Goal: Transaction & Acquisition: Obtain resource

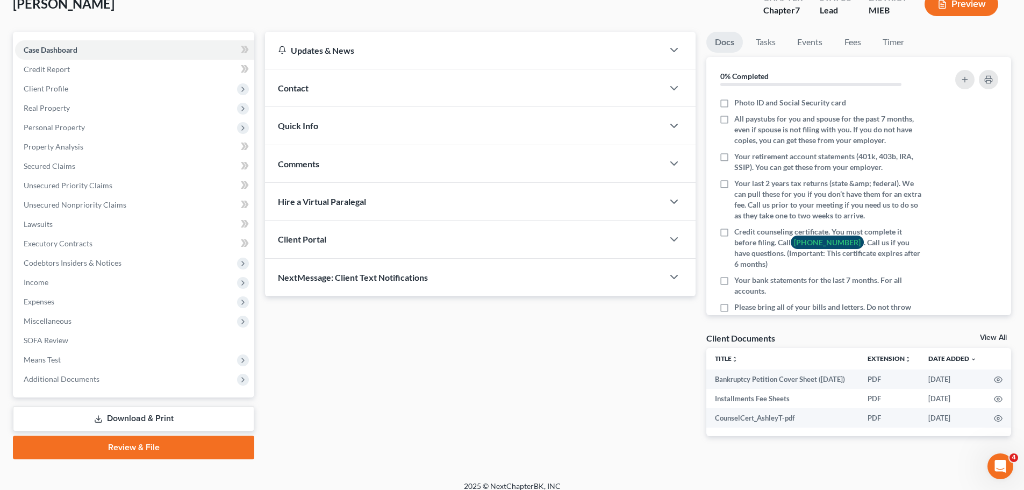
scroll to position [86, 0]
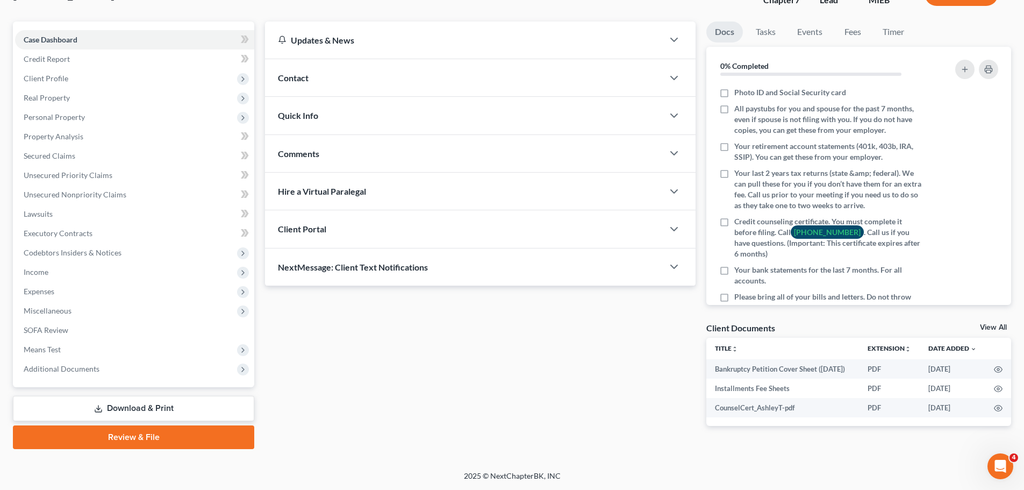
click at [141, 404] on link "Download & Print" at bounding box center [133, 408] width 241 height 25
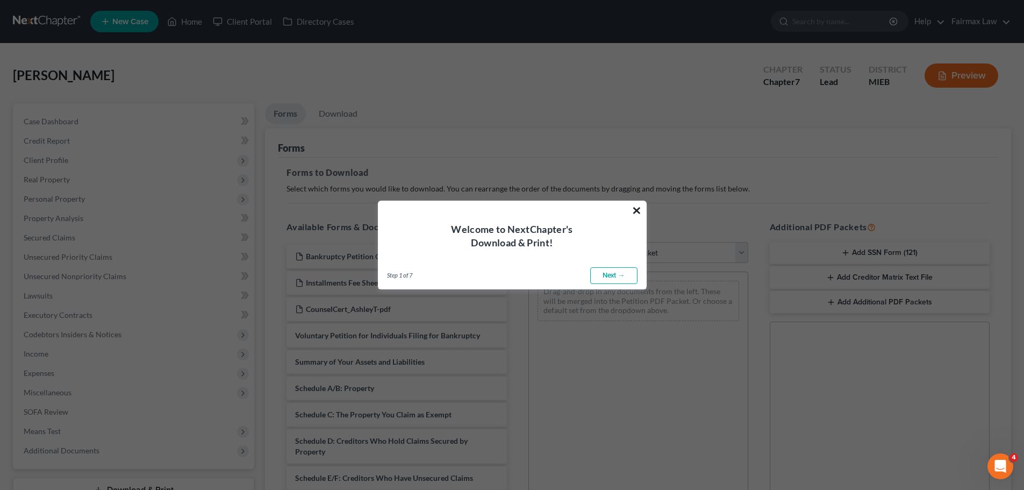
click at [636, 203] on button "×" at bounding box center [636, 210] width 10 height 17
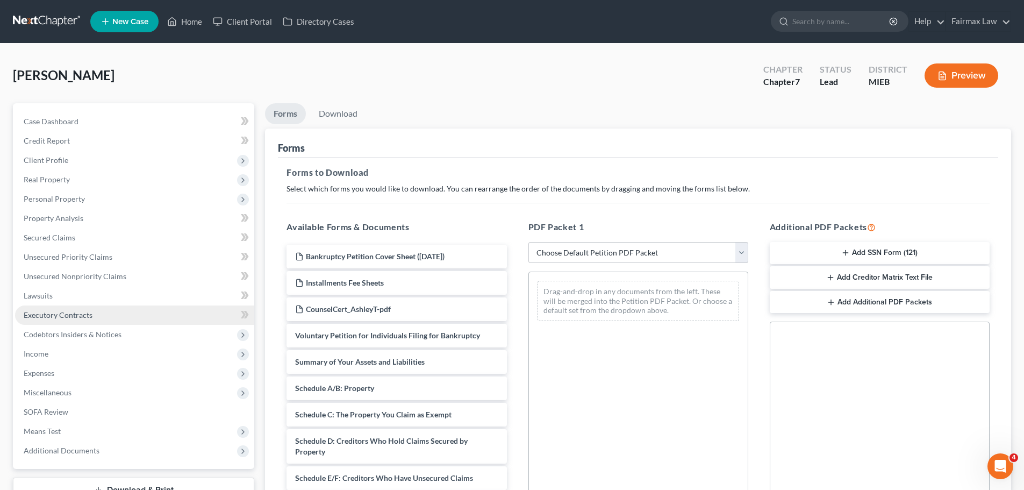
scroll to position [174, 0]
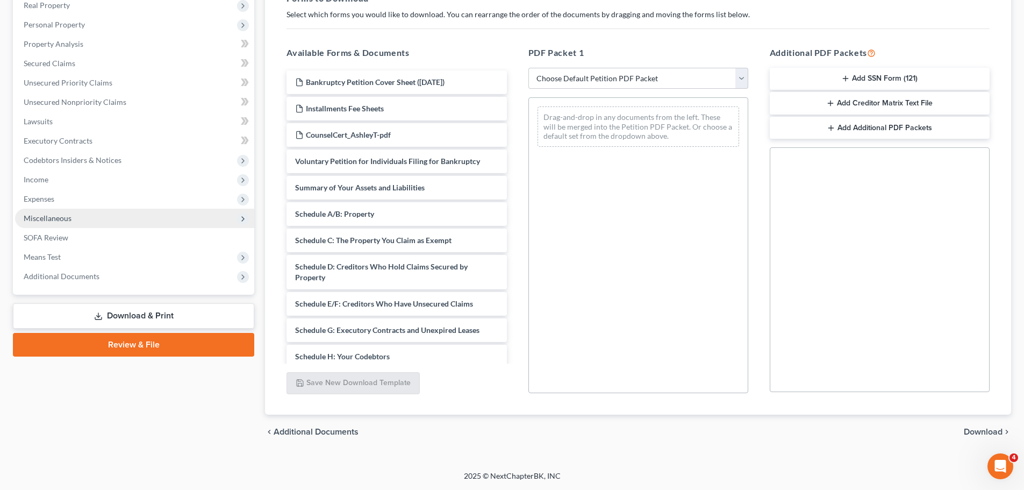
click at [49, 221] on span "Miscellaneous" at bounding box center [48, 217] width 48 height 9
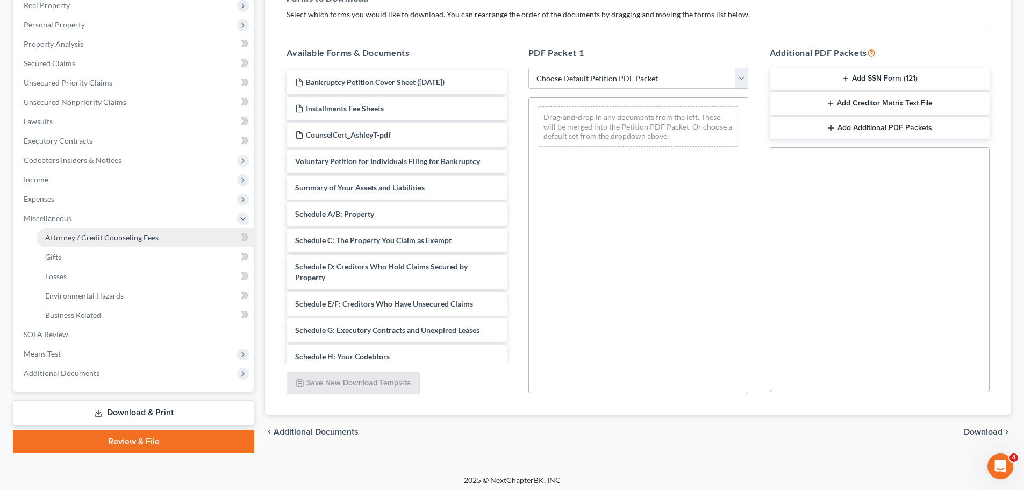
click at [99, 233] on span "Attorney / Credit Counseling Fees" at bounding box center [101, 237] width 113 height 9
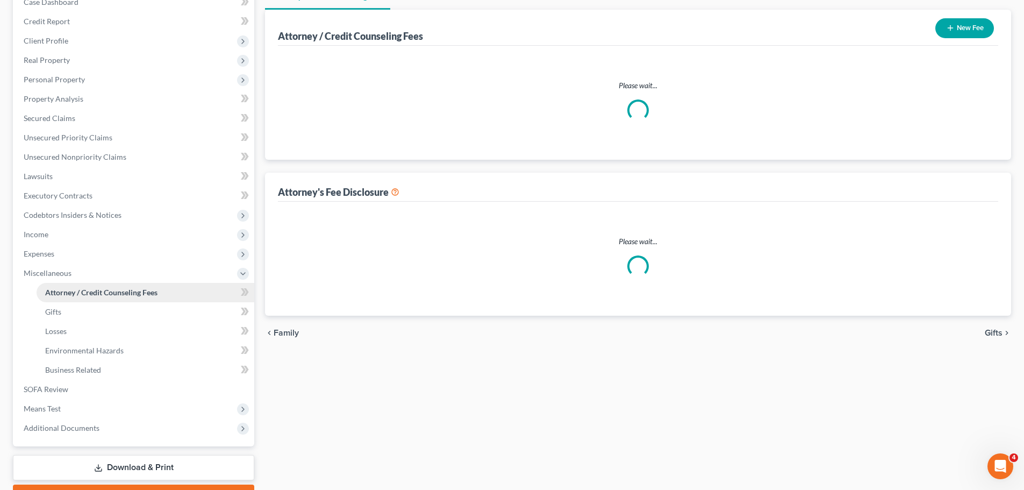
select select "2"
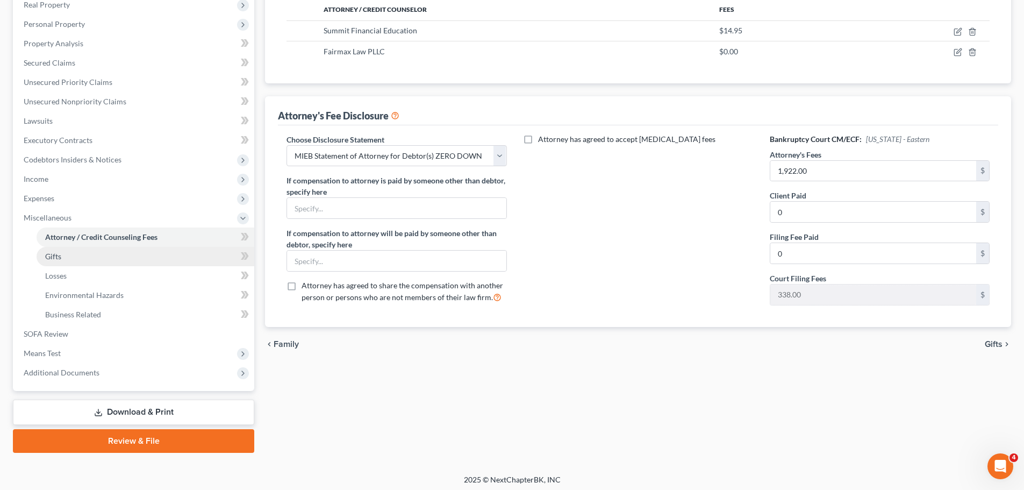
scroll to position [178, 0]
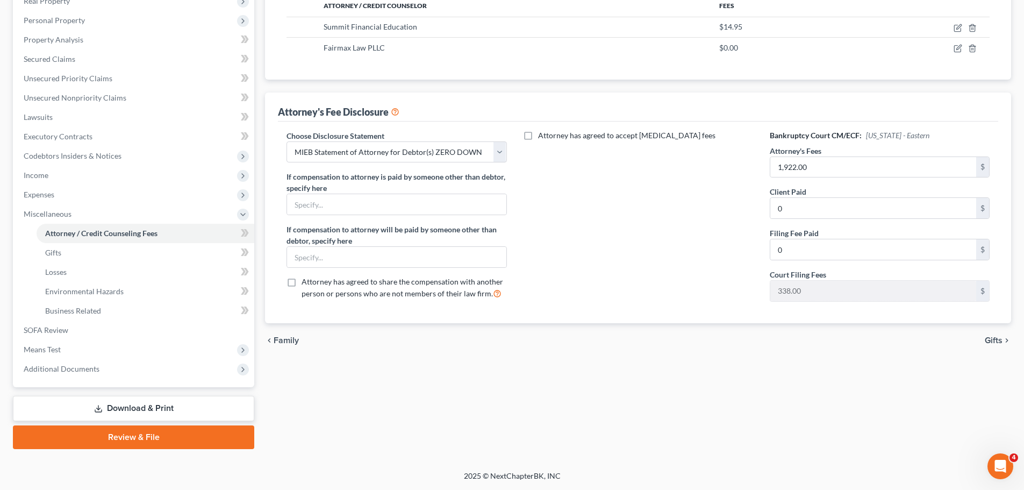
click at [138, 408] on link "Download & Print" at bounding box center [133, 408] width 241 height 25
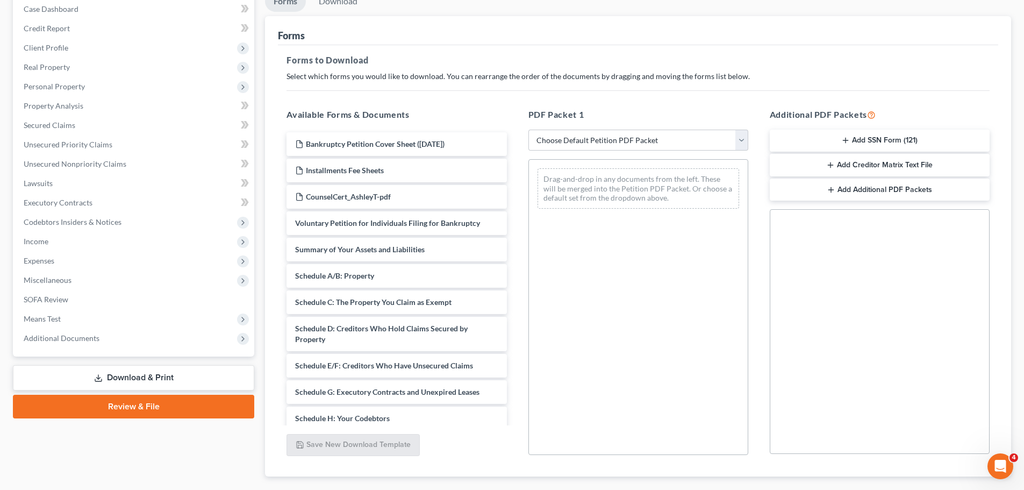
scroll to position [174, 0]
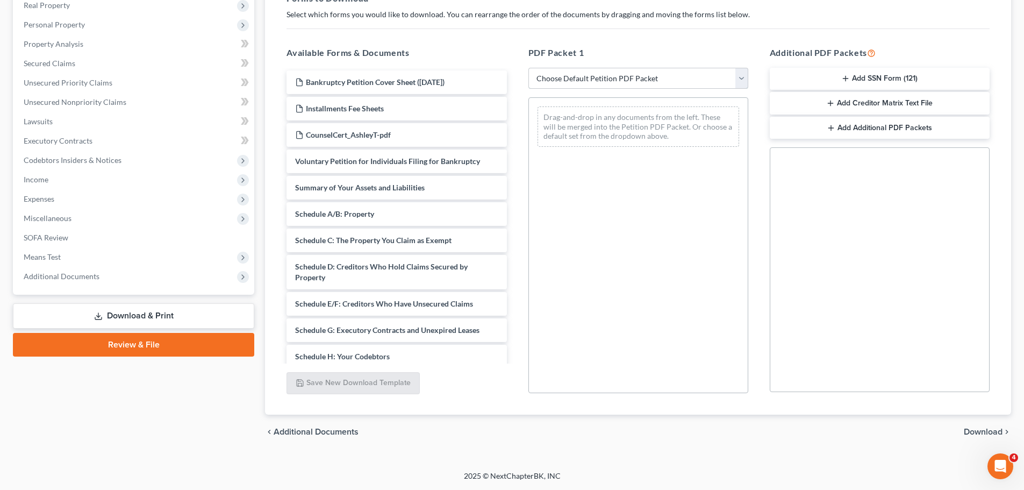
click at [629, 81] on select "Choose Default Petition PDF Packet Complete Bankruptcy Petition (all forms and …" at bounding box center [638, 78] width 220 height 21
select select "1"
click at [528, 68] on select "Choose Default Petition PDF Packet Complete Bankruptcy Petition (all forms and …" at bounding box center [638, 78] width 220 height 21
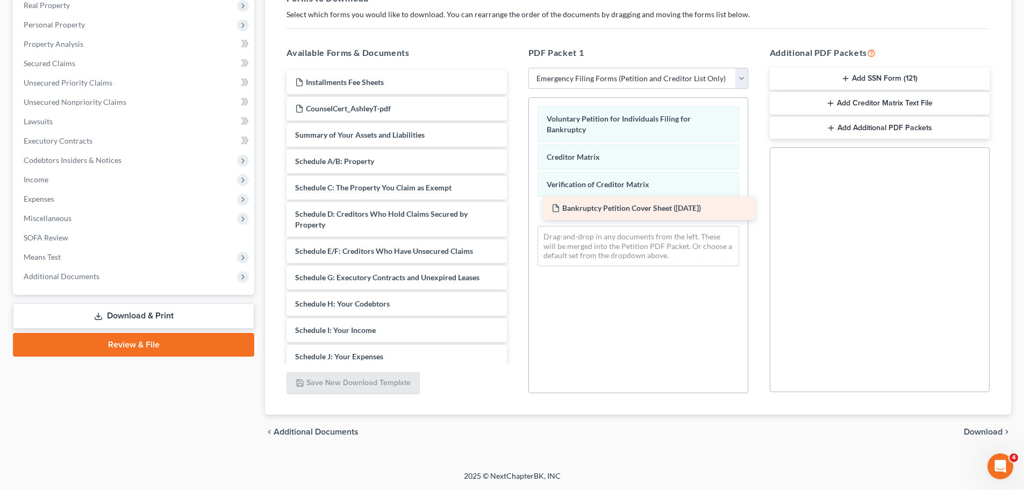
drag, startPoint x: 363, startPoint y: 76, endPoint x: 618, endPoint y: 202, distance: 284.8
click at [515, 202] on div "Bankruptcy Petition Cover Sheet ([DATE]) Bankruptcy Petition Cover Sheet ([DATE…" at bounding box center [396, 314] width 237 height 488
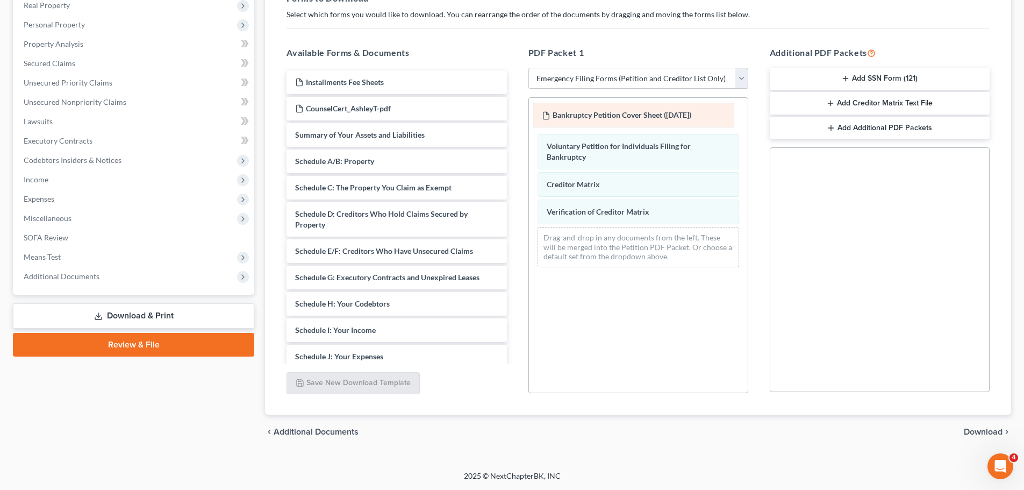
drag, startPoint x: 601, startPoint y: 209, endPoint x: 596, endPoint y: 112, distance: 96.8
click at [596, 112] on div "Bankruptcy Petition Cover Sheet ([DATE]) Bankruptcy Petition Cover Sheet ([DATE…" at bounding box center [638, 187] width 219 height 178
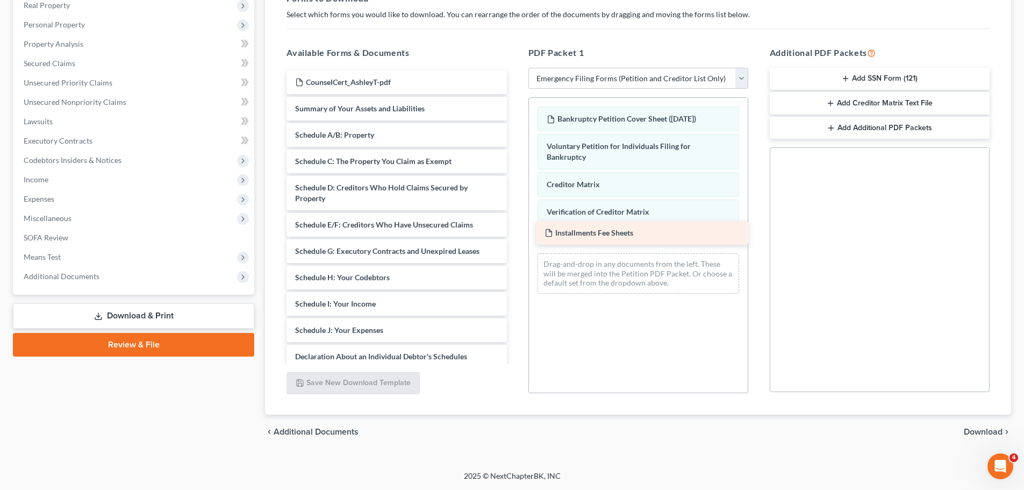
drag, startPoint x: 380, startPoint y: 81, endPoint x: 630, endPoint y: 231, distance: 291.2
click at [515, 231] on div "Installments Fee Sheets Installments Fee Sheets CounselCert_AshleyT-pdf Summary…" at bounding box center [396, 301] width 237 height 462
drag, startPoint x: 869, startPoint y: 75, endPoint x: 854, endPoint y: 105, distance: 33.4
click at [854, 105] on div "Additional PDF Packets Add SSN Form (121) Add Creditor Matrix Text File Add Add…" at bounding box center [879, 220] width 241 height 364
click at [861, 80] on button "Add SSN Form (121)" at bounding box center [880, 79] width 220 height 23
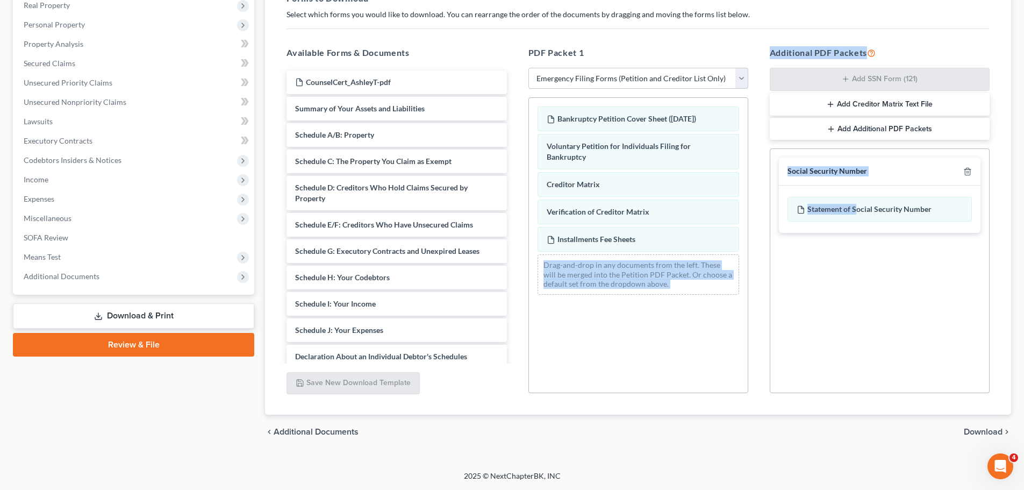
drag, startPoint x: 855, startPoint y: 207, endPoint x: 737, endPoint y: 225, distance: 119.5
click at [736, 227] on div "Available Forms & Documents CounselCert_AshleyT-pdf Summary of Your Assets and …" at bounding box center [638, 220] width 724 height 364
click at [848, 269] on div "Social Security Number Statement of Social Security Number Creditor Matrix Text…" at bounding box center [880, 270] width 220 height 245
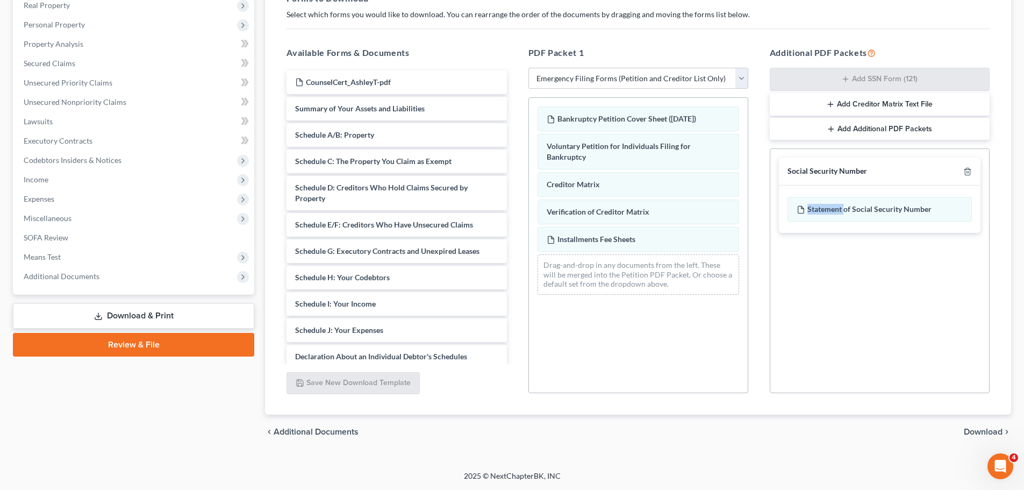
drag, startPoint x: 843, startPoint y: 209, endPoint x: 796, endPoint y: 239, distance: 55.8
click at [796, 239] on div "Social Security Number Statement of Social Security Number Creditor Matrix Text…" at bounding box center [879, 195] width 219 height 92
click at [801, 211] on icon at bounding box center [800, 209] width 9 height 9
click at [826, 207] on div "Statement of Social Security Number" at bounding box center [879, 209] width 184 height 25
click at [802, 210] on icon at bounding box center [800, 209] width 9 height 9
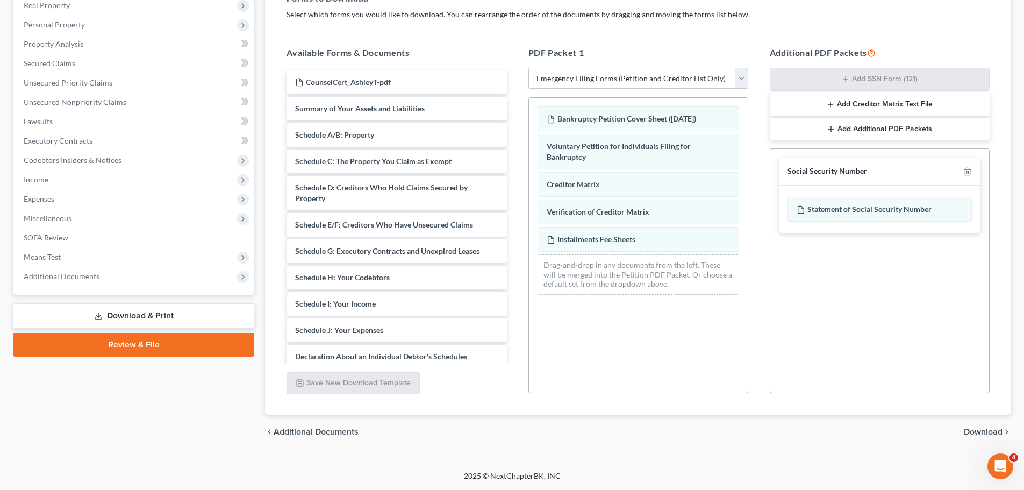
click at [998, 432] on span "Download" at bounding box center [983, 431] width 39 height 9
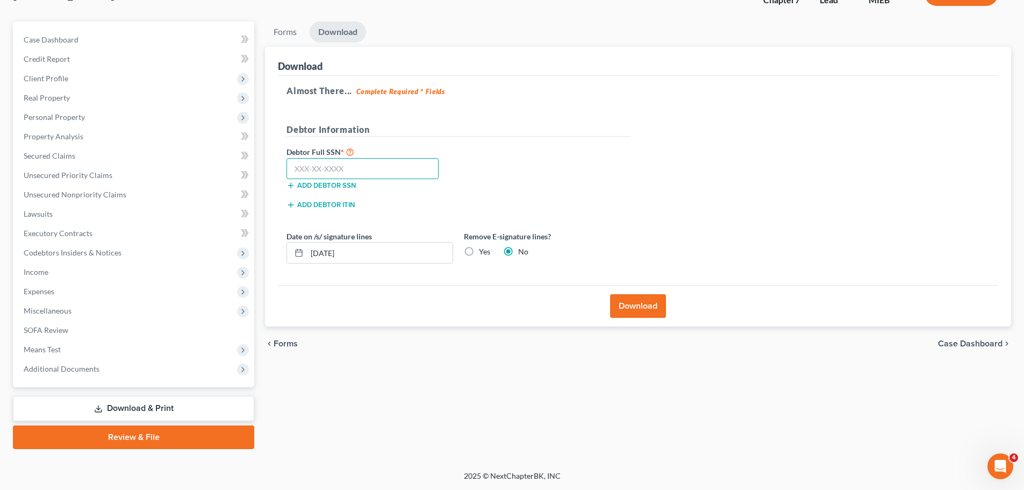
click at [393, 173] on input "text" at bounding box center [362, 168] width 152 height 21
type input "366-21-0715"
click at [619, 301] on button "Download" at bounding box center [638, 306] width 56 height 24
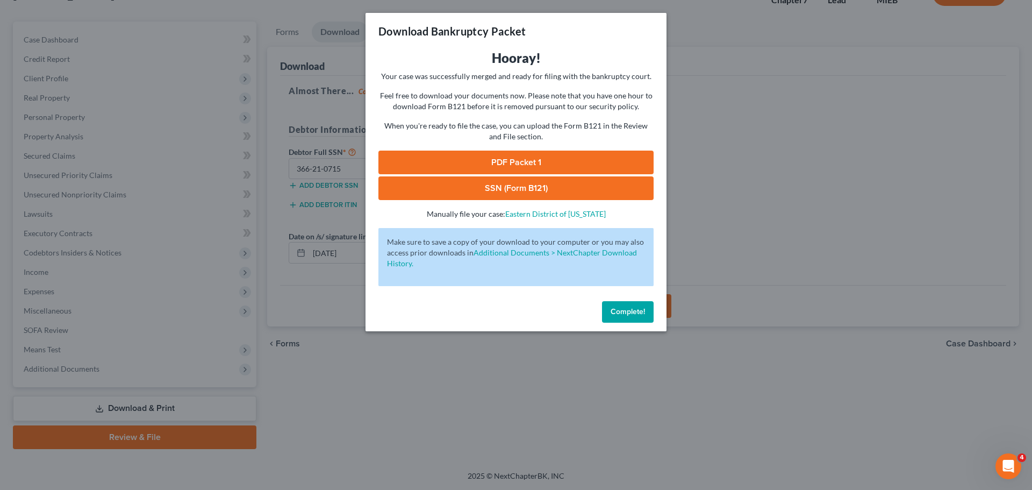
click at [553, 160] on link "PDF Packet 1" at bounding box center [515, 162] width 275 height 24
click at [477, 185] on link "SSN (Form B121)" at bounding box center [515, 188] width 275 height 24
click at [895, 105] on div "Download Bankruptcy Packet Hooray! Your case was successfully merged and ready …" at bounding box center [516, 245] width 1032 height 490
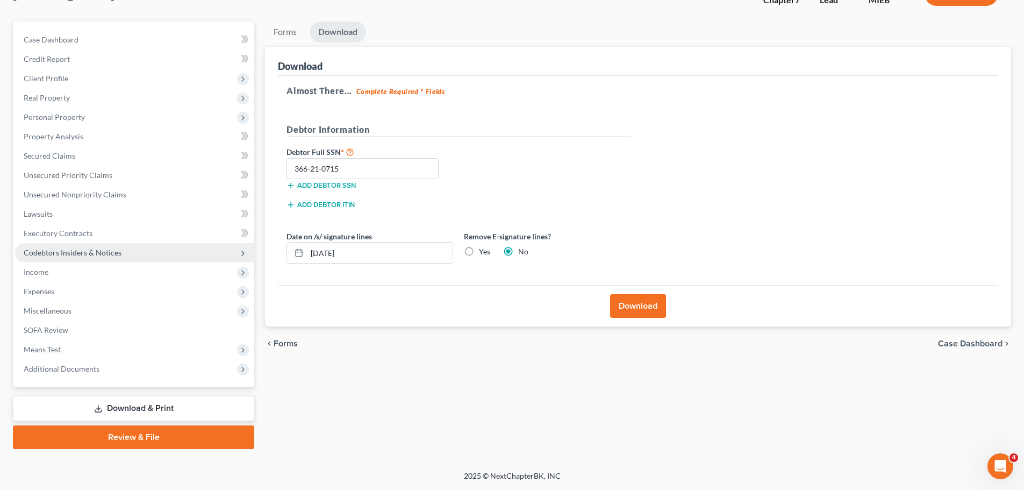
scroll to position [0, 0]
